Goal: Information Seeking & Learning: Learn about a topic

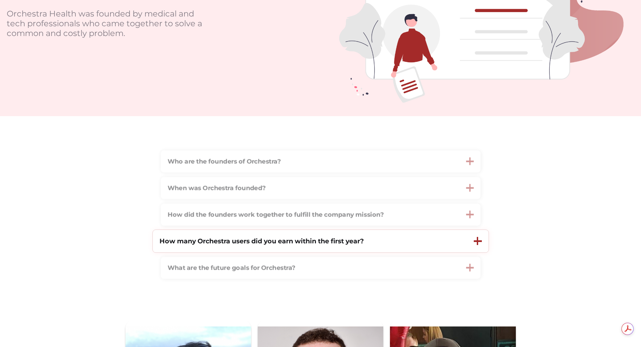
click at [176, 241] on strong "How many Orchestra users did you earn within the first year?" at bounding box center [261, 241] width 204 height 8
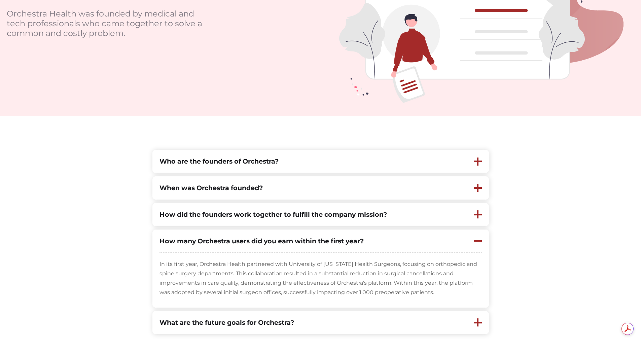
scroll to position [168, 0]
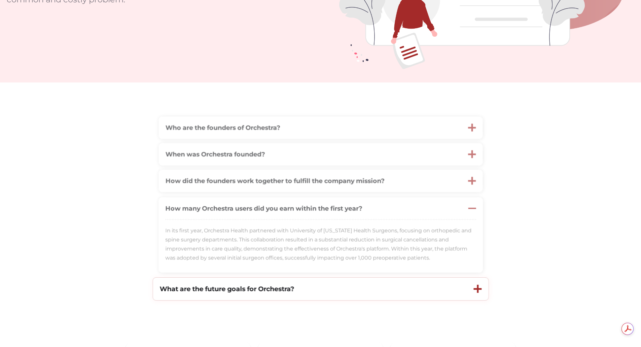
click at [180, 296] on div "What are the future goals for Orchestra?" at bounding box center [310, 289] width 314 height 23
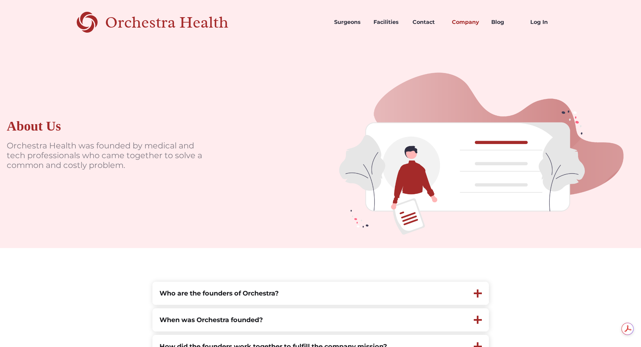
scroll to position [0, 0]
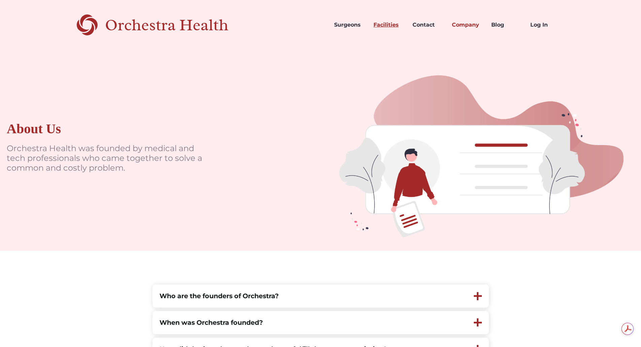
click at [388, 26] on link "Facilities" at bounding box center [387, 24] width 39 height 23
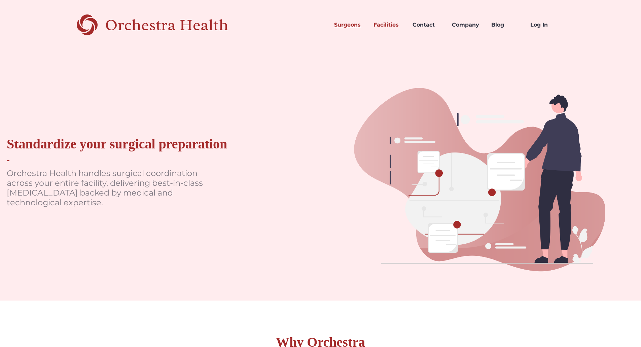
click at [357, 24] on link "Surgeons" at bounding box center [348, 24] width 39 height 23
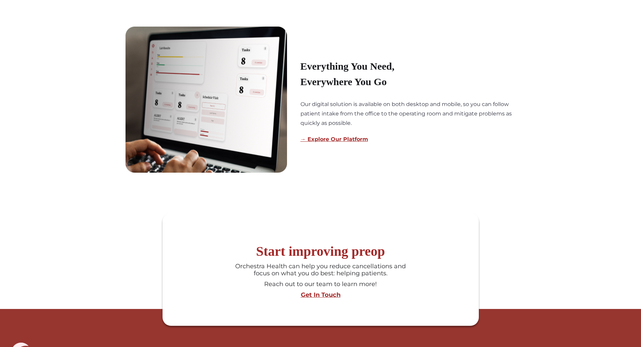
scroll to position [505, 0]
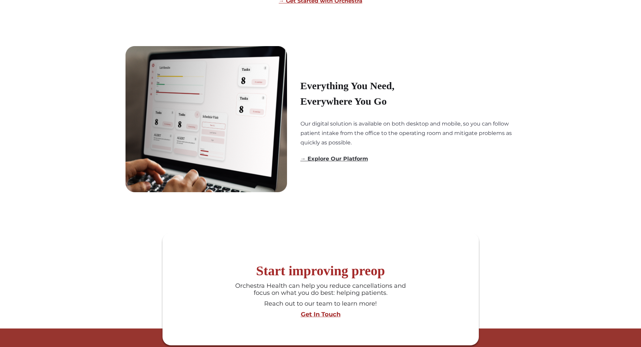
click at [352, 162] on link "→ Explore Our Platform" at bounding box center [334, 158] width 68 height 6
